Goal: Information Seeking & Learning: Learn about a topic

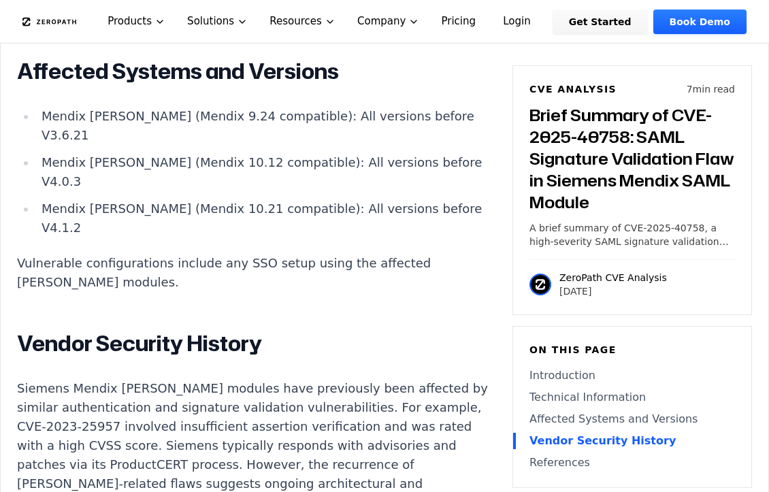
scroll to position [1702, 0]
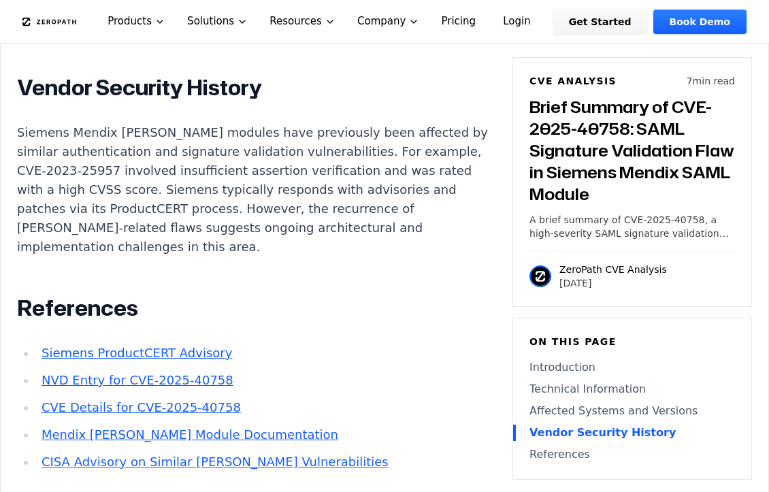
scroll to position [1906, 0]
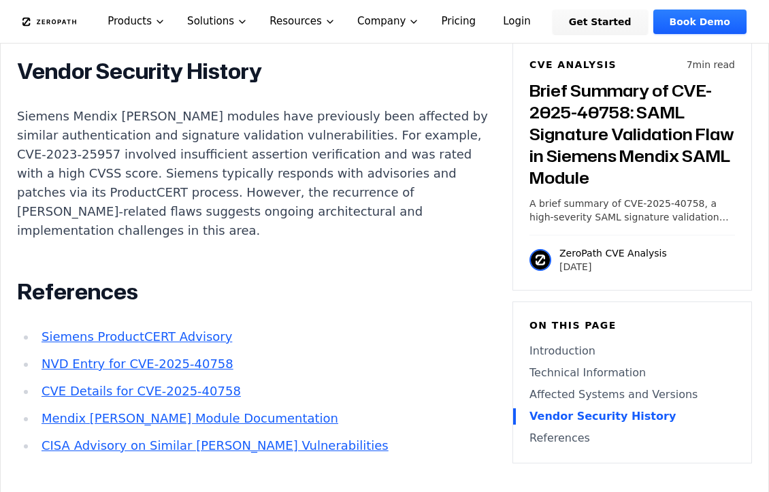
click at [178, 330] on link "Siemens ProductCERT Advisory" at bounding box center [137, 337] width 191 height 14
